Goal: Transaction & Acquisition: Purchase product/service

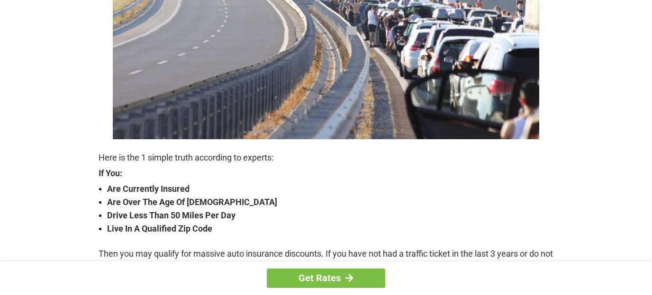
scroll to position [254, 0]
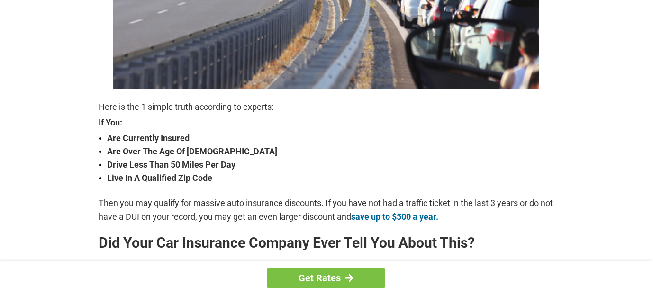
click at [143, 178] on strong "Live In A Qualified Zip Code" at bounding box center [330, 177] width 446 height 13
click at [153, 180] on strong "Live In A Qualified Zip Code" at bounding box center [330, 177] width 446 height 13
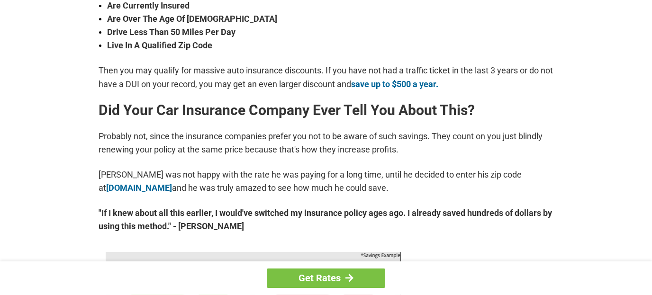
scroll to position [407, 0]
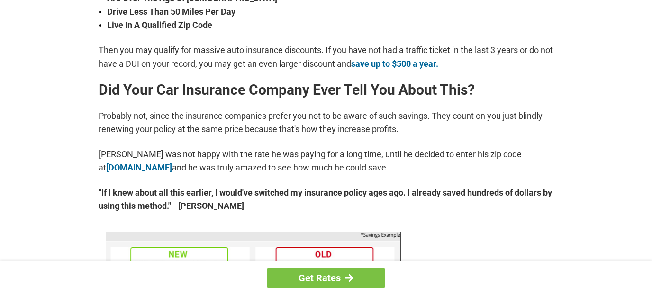
click at [133, 166] on link "[DOMAIN_NAME]" at bounding box center [139, 167] width 66 height 10
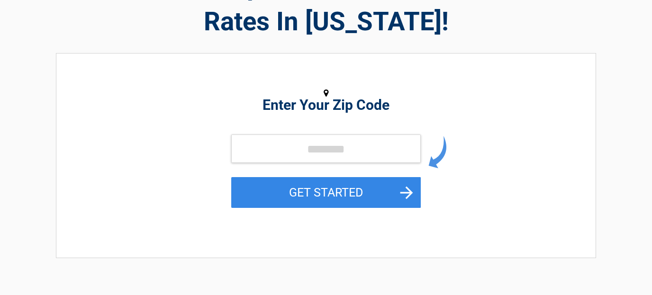
scroll to position [102, 0]
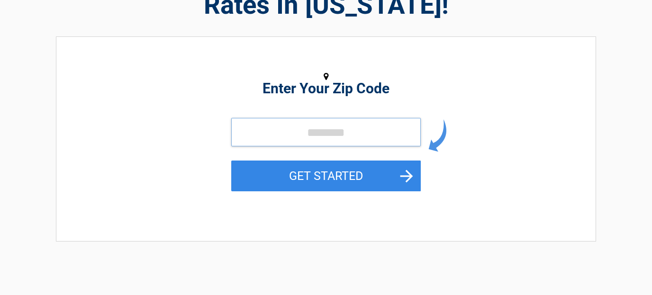
click at [269, 133] on input "tel" at bounding box center [325, 132] width 189 height 28
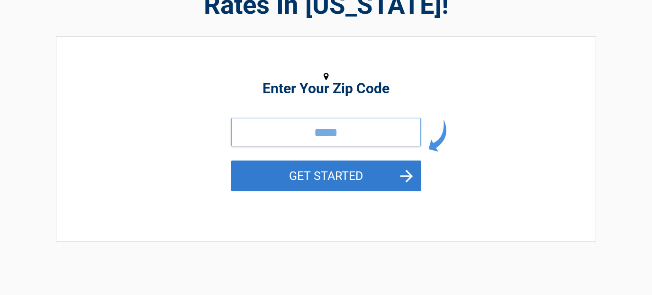
type input "*****"
click at [372, 169] on button "GET STARTED" at bounding box center [325, 176] width 189 height 31
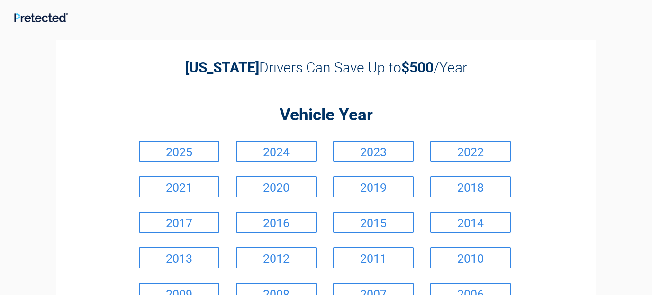
scroll to position [0, 0]
